Goal: Task Accomplishment & Management: Manage account settings

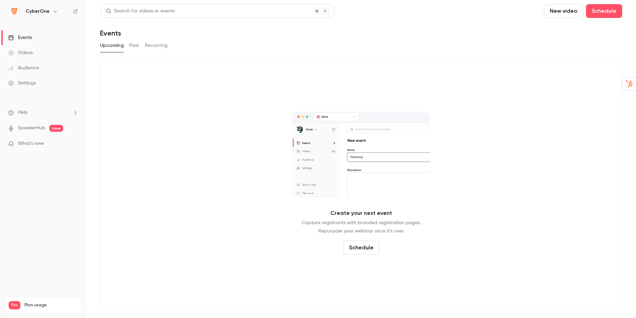
click at [38, 11] on h6 "CyberOne" at bounding box center [38, 11] width 24 height 7
click at [53, 12] on icon "button" at bounding box center [54, 12] width 3 height 2
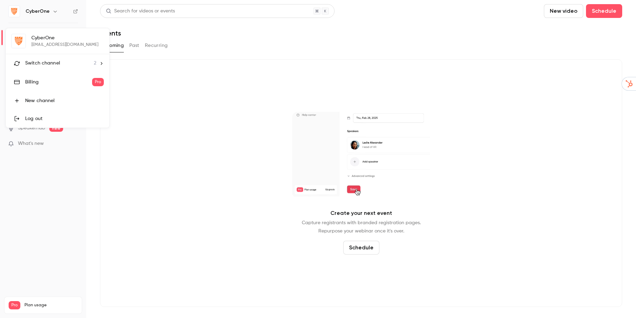
click at [79, 60] on div "Switch channel 2" at bounding box center [60, 63] width 71 height 7
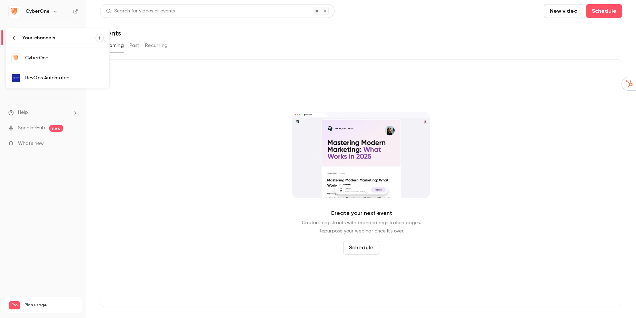
click at [68, 75] on div "RevOps Automated" at bounding box center [64, 77] width 79 height 7
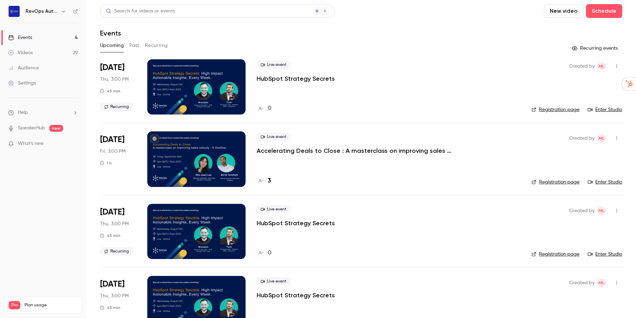
click at [326, 152] on p "Accelerating Deals to Close : A masterclass on improving sales velocity - ft On…" at bounding box center [360, 151] width 207 height 8
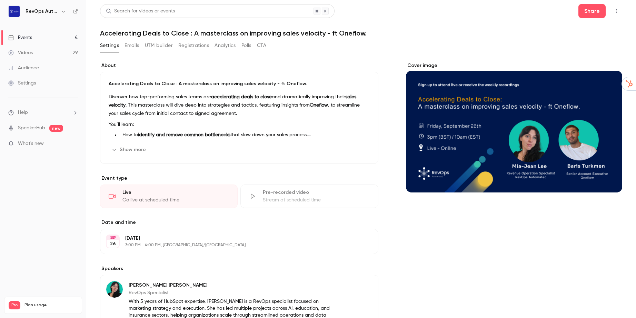
click at [139, 238] on p "[DATE]" at bounding box center [233, 238] width 217 height 7
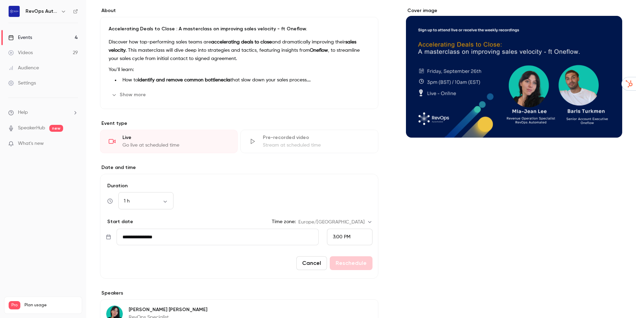
scroll to position [63, 0]
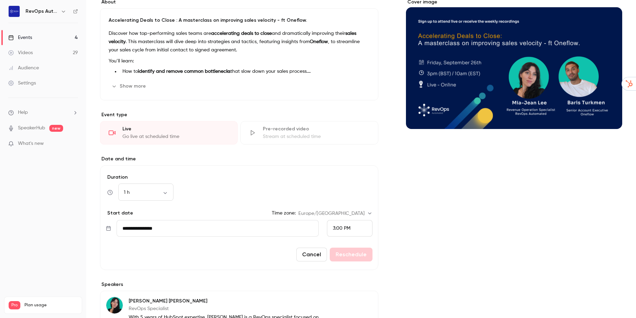
click at [135, 233] on input "**********" at bounding box center [218, 228] width 202 height 17
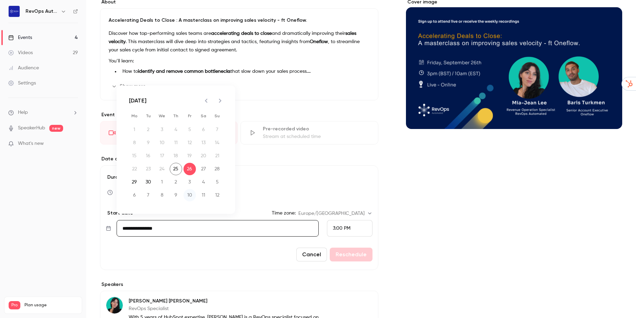
click at [190, 194] on button "10" at bounding box center [189, 195] width 12 height 12
type input "**********"
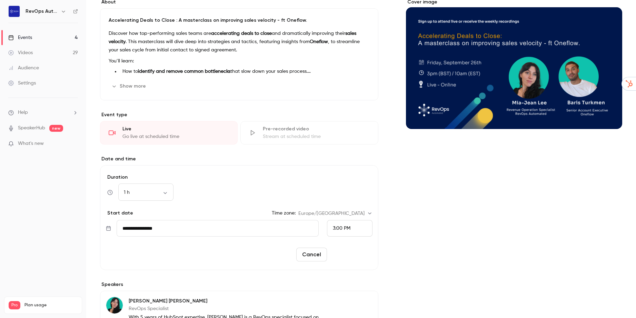
click at [357, 255] on button "Reschedule" at bounding box center [351, 255] width 43 height 14
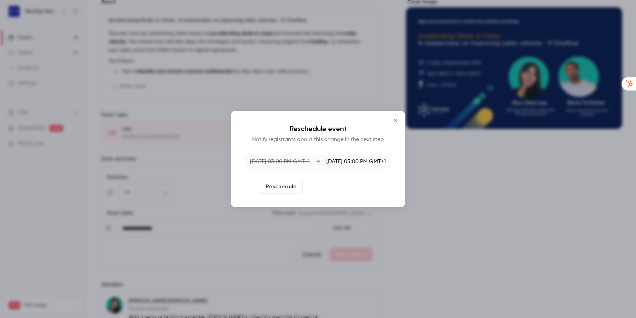
click at [336, 187] on button "Reschedule and notify" at bounding box center [340, 187] width 71 height 14
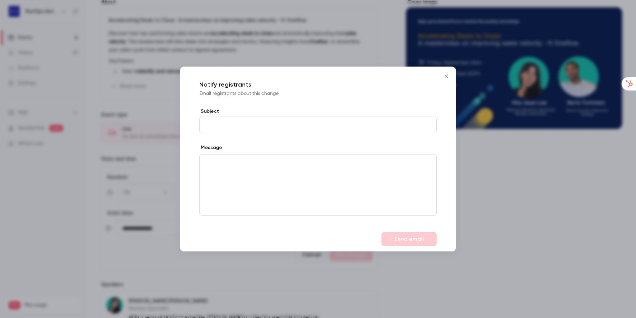
type input "*"
click at [447, 77] on icon "Close" at bounding box center [446, 76] width 8 height 6
